Goal: Task Accomplishment & Management: Complete application form

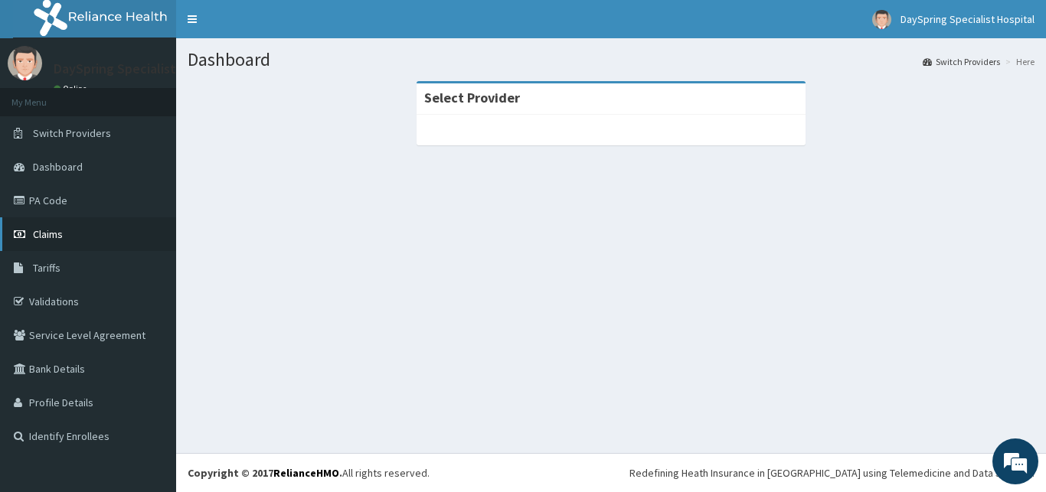
click at [5, 249] on link "Claims" at bounding box center [88, 234] width 176 height 34
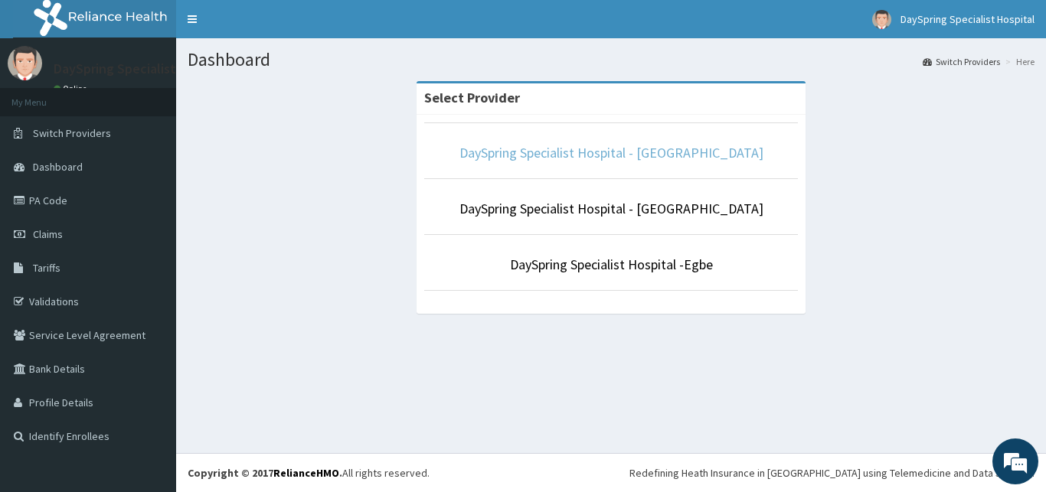
click at [573, 152] on link "DaySpring Specialist Hospital - Ikotun" at bounding box center [611, 153] width 304 height 18
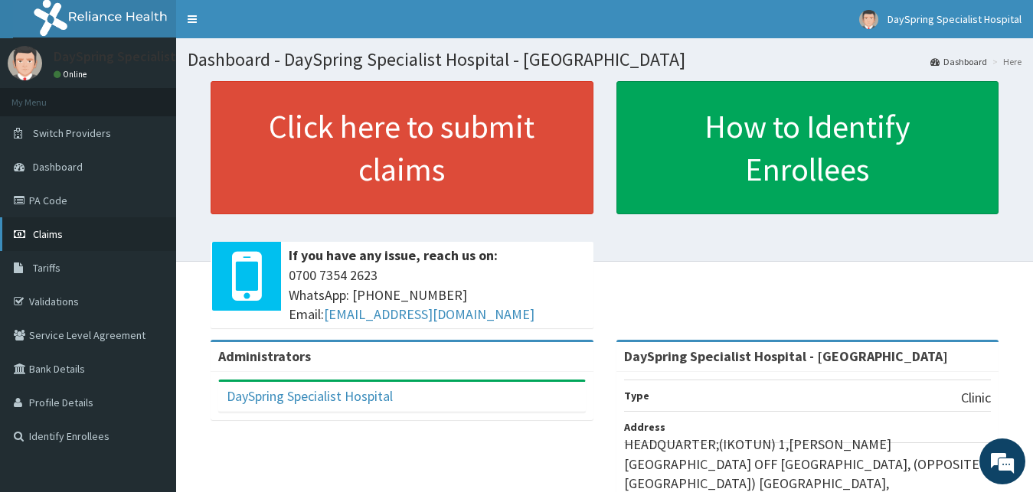
click at [24, 230] on icon at bounding box center [21, 234] width 15 height 11
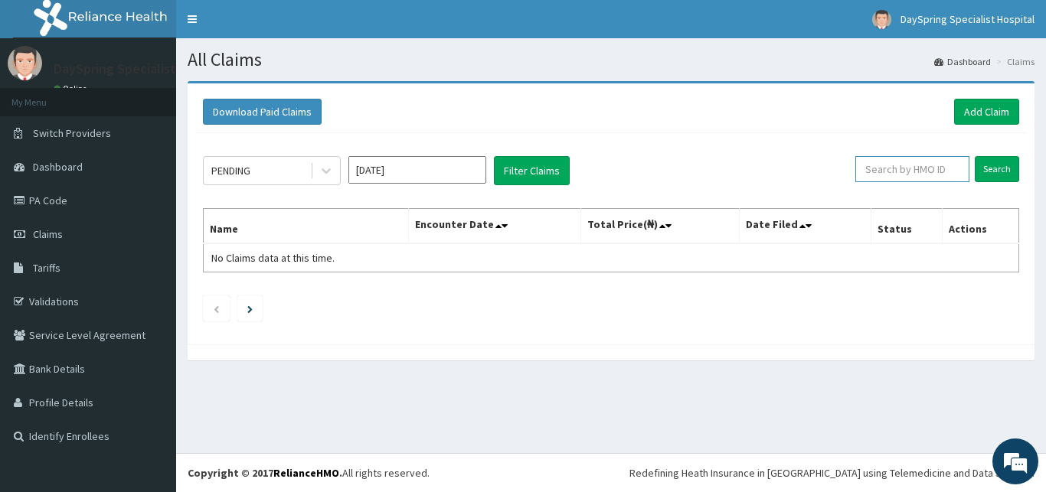
click at [938, 175] on input "text" at bounding box center [912, 169] width 114 height 26
type input "swf/10460/b"
click at [1003, 171] on input "Search" at bounding box center [997, 169] width 44 height 26
drag, startPoint x: 920, startPoint y: 171, endPoint x: 973, endPoint y: 113, distance: 78.6
click at [940, 156] on input "swf/10460/b" at bounding box center [888, 169] width 103 height 26
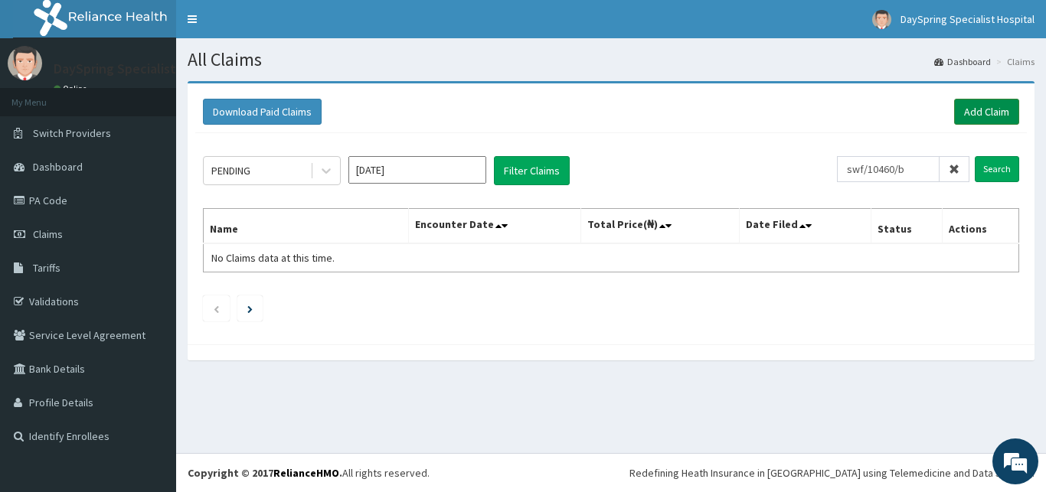
click at [985, 113] on link "Add Claim" at bounding box center [986, 112] width 65 height 26
click at [991, 105] on link "Add Claim" at bounding box center [986, 112] width 65 height 26
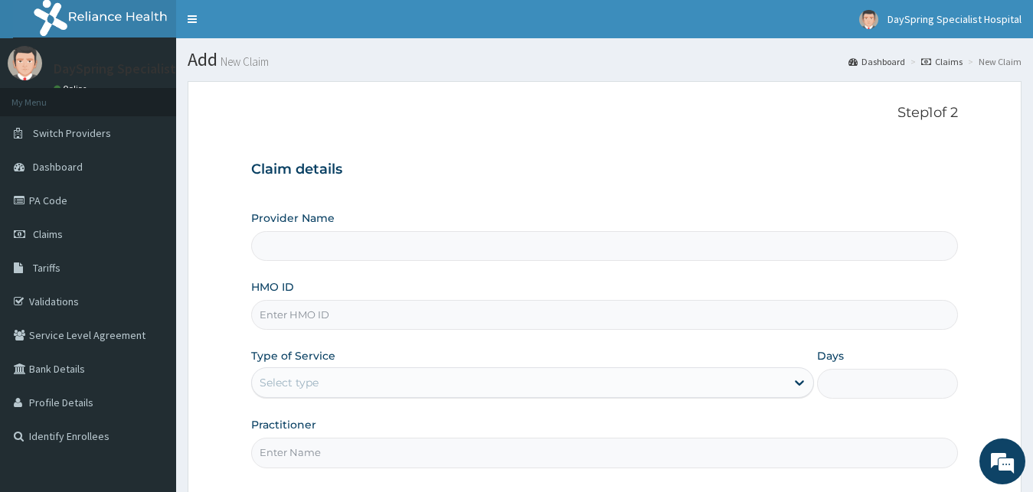
type input "DaySpring Specialist Hospital - [GEOGRAPHIC_DATA]"
click at [734, 306] on input "HMO ID" at bounding box center [605, 315] width 708 height 30
type input "s"
type input "SWF/10460/B"
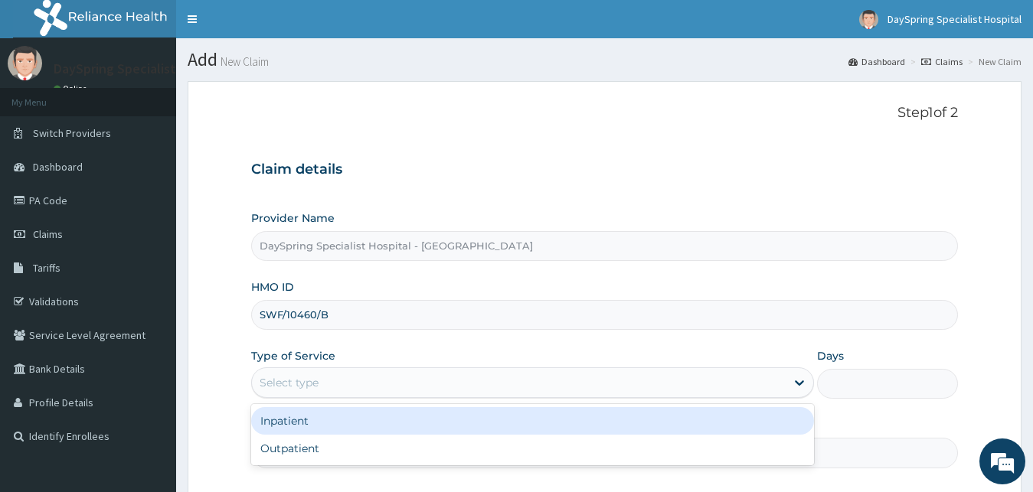
click at [734, 394] on div "Select type" at bounding box center [519, 383] width 534 height 25
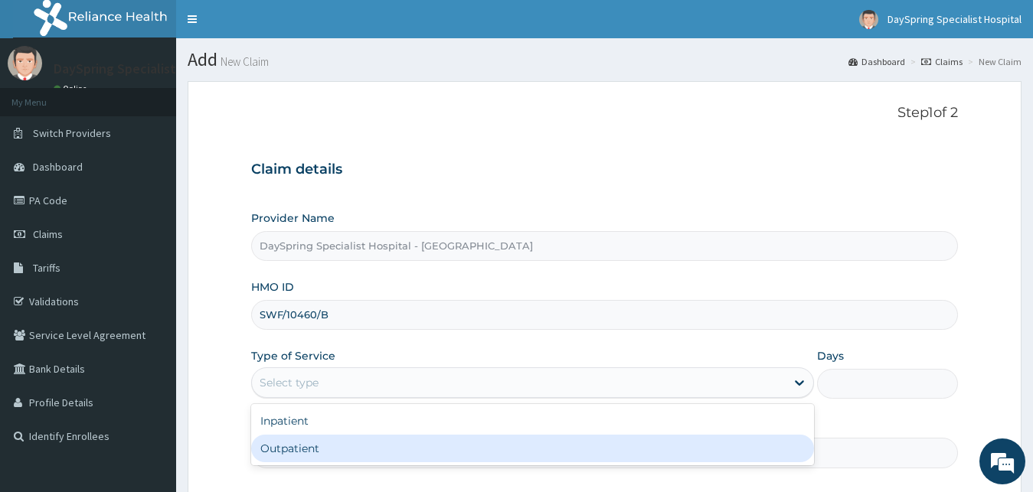
click at [723, 447] on div "Outpatient" at bounding box center [533, 449] width 564 height 28
type input "1"
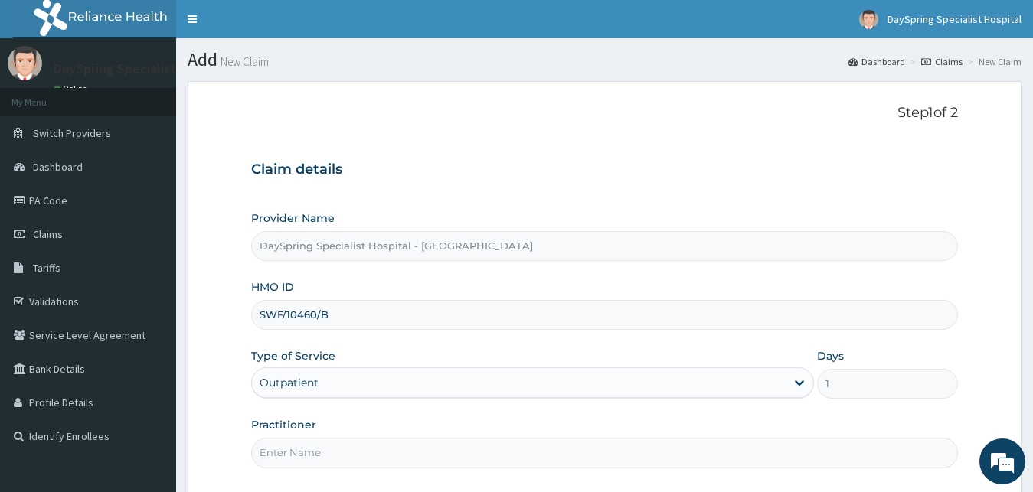
click at [723, 449] on input "Practitioner" at bounding box center [605, 453] width 708 height 30
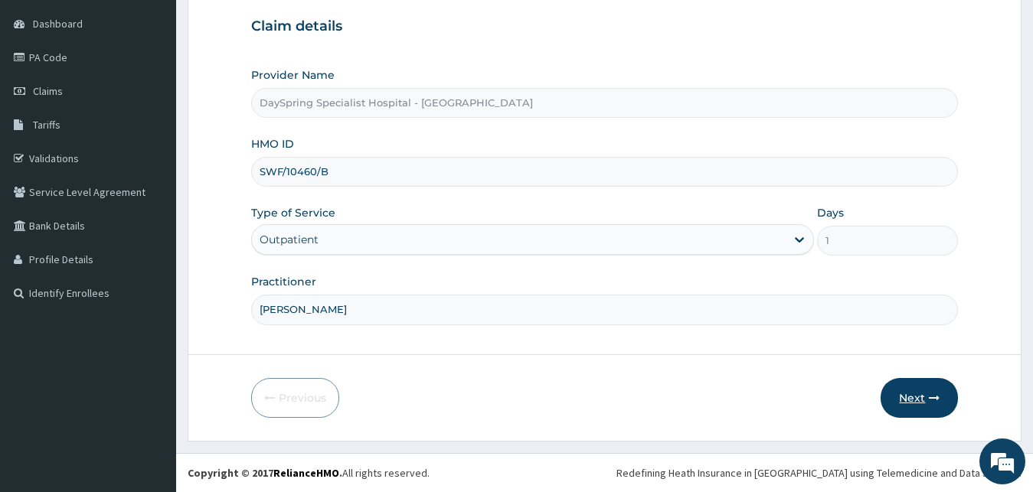
type input "DR ADEBAYO"
click at [938, 395] on icon "button" at bounding box center [934, 398] width 11 height 11
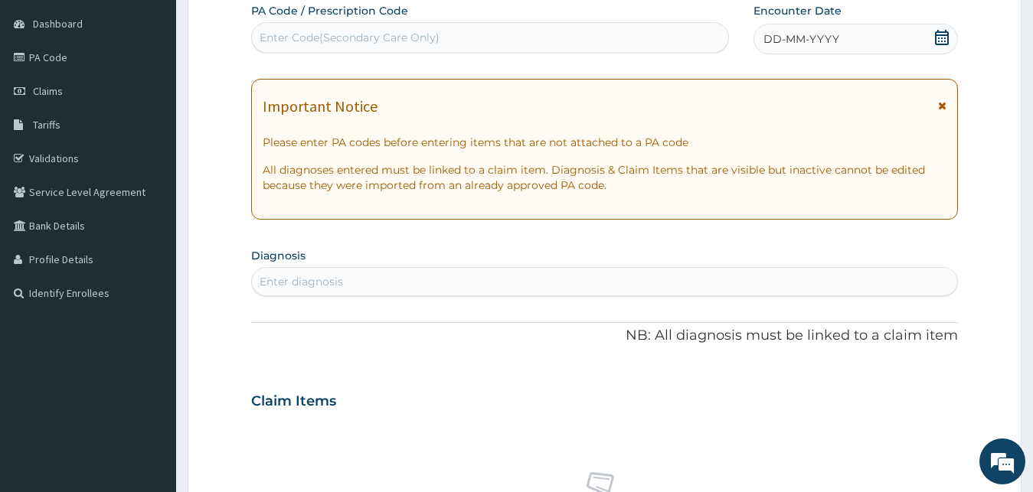
click at [618, 43] on div "Enter Code(Secondary Care Only)" at bounding box center [490, 37] width 476 height 25
type input "PA/2AC4C6"
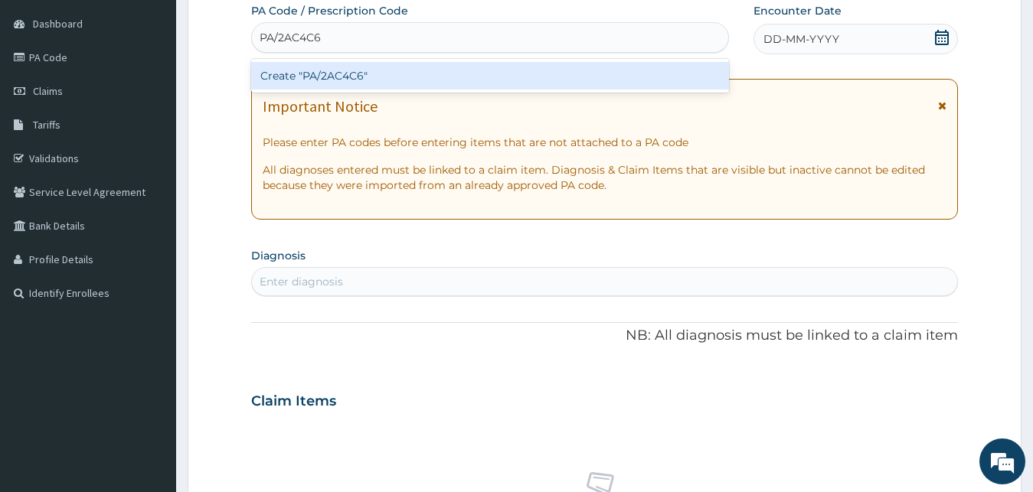
click at [617, 75] on div "Create "PA/2AC4C6"" at bounding box center [490, 76] width 478 height 28
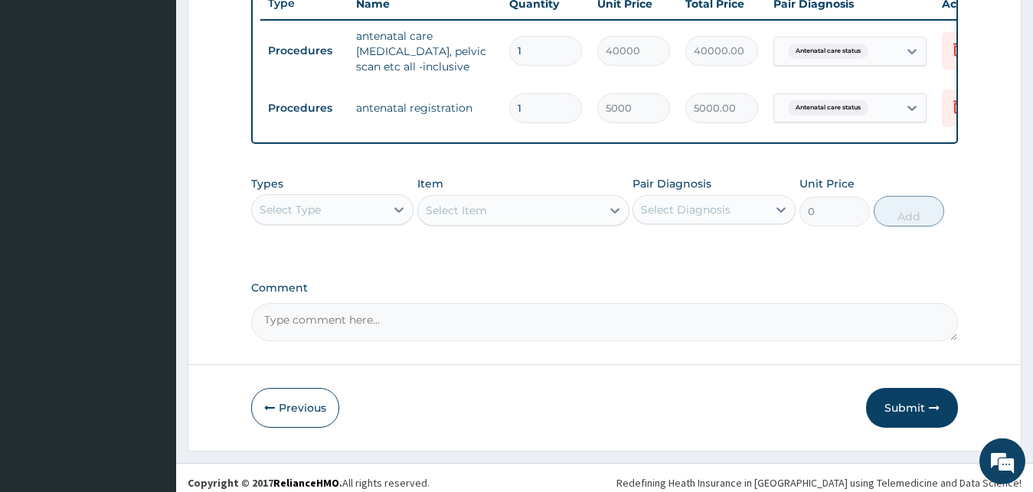
scroll to position [613, 0]
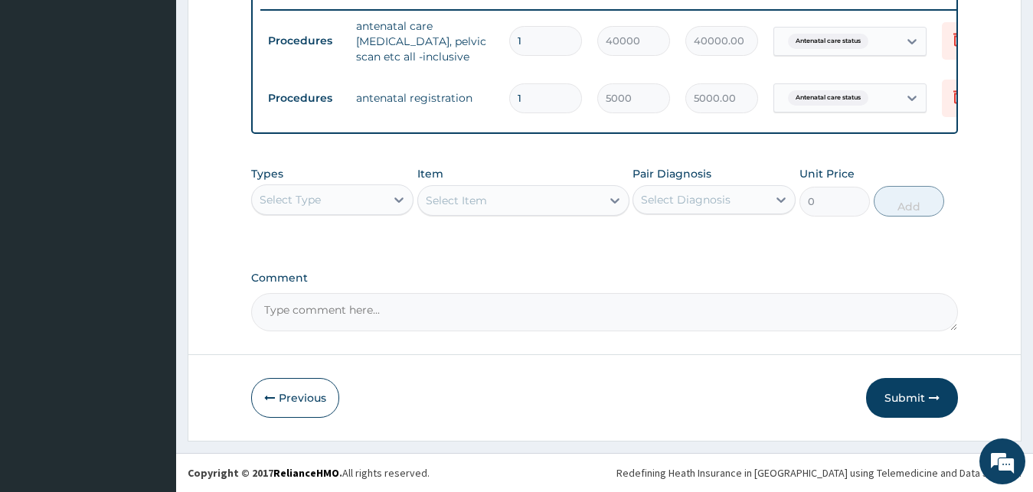
click at [900, 400] on button "Submit" at bounding box center [912, 398] width 92 height 40
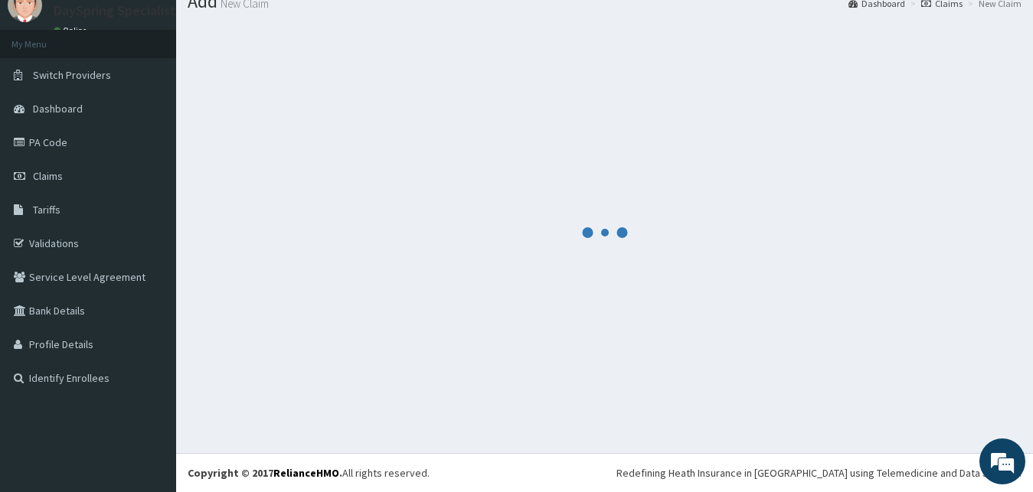
scroll to position [58, 0]
